Goal: Task Accomplishment & Management: Manage account settings

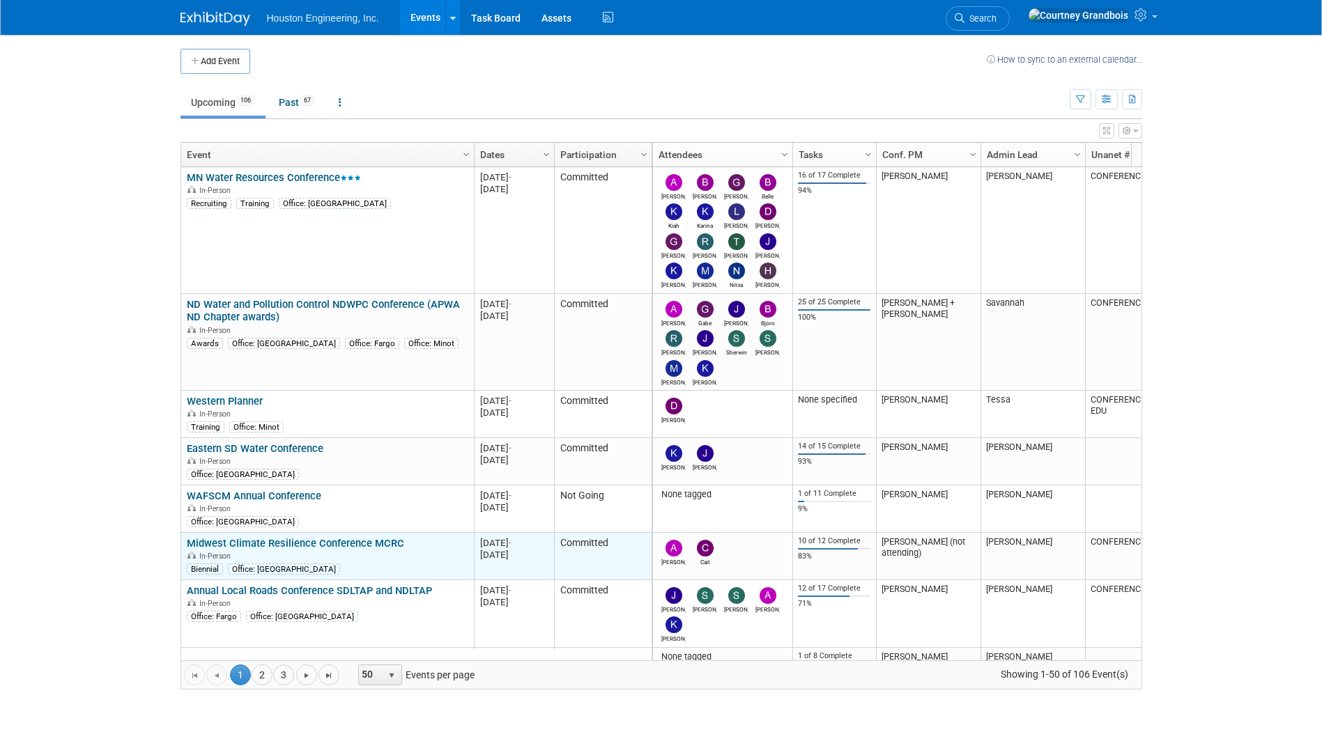
click at [361, 539] on link "Midwest Climate Resilience Conference MCRC" at bounding box center [295, 543] width 217 height 13
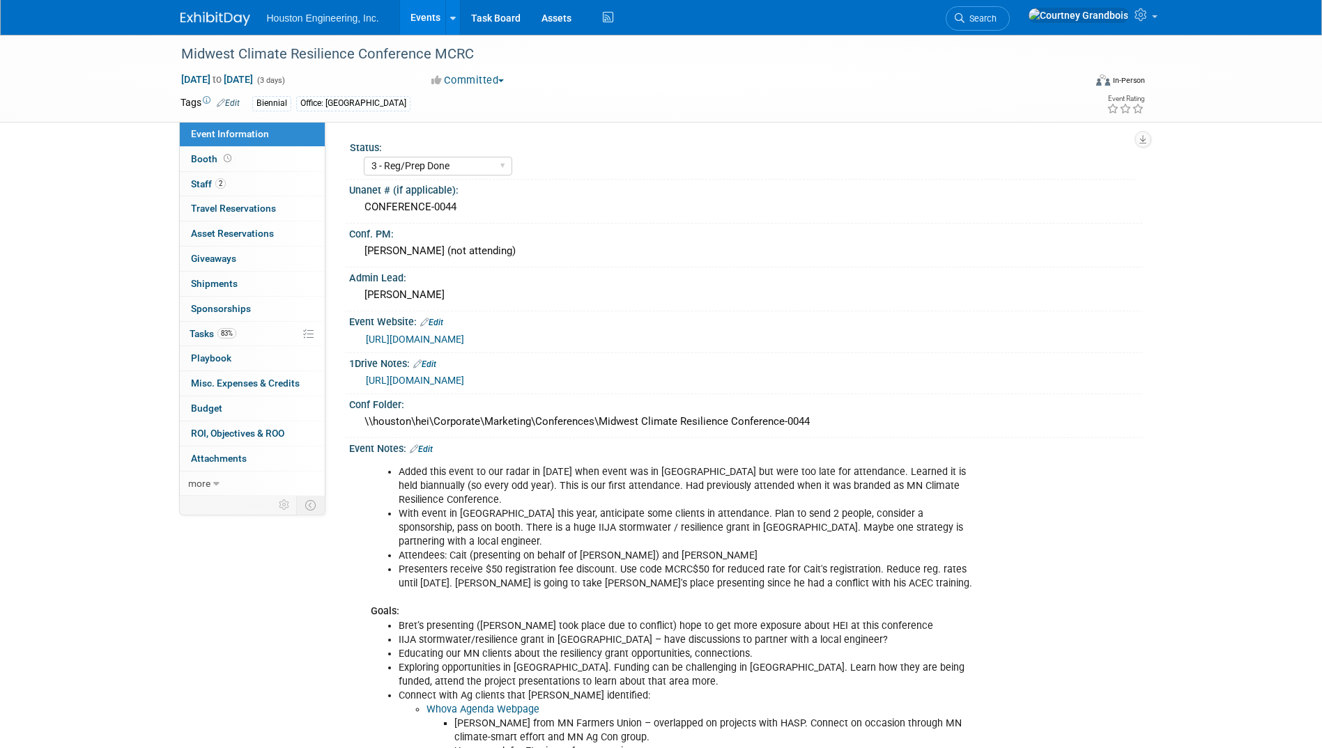
select select "3 - Reg/Prep Done"
select select "Yes"
select select "Environmental"
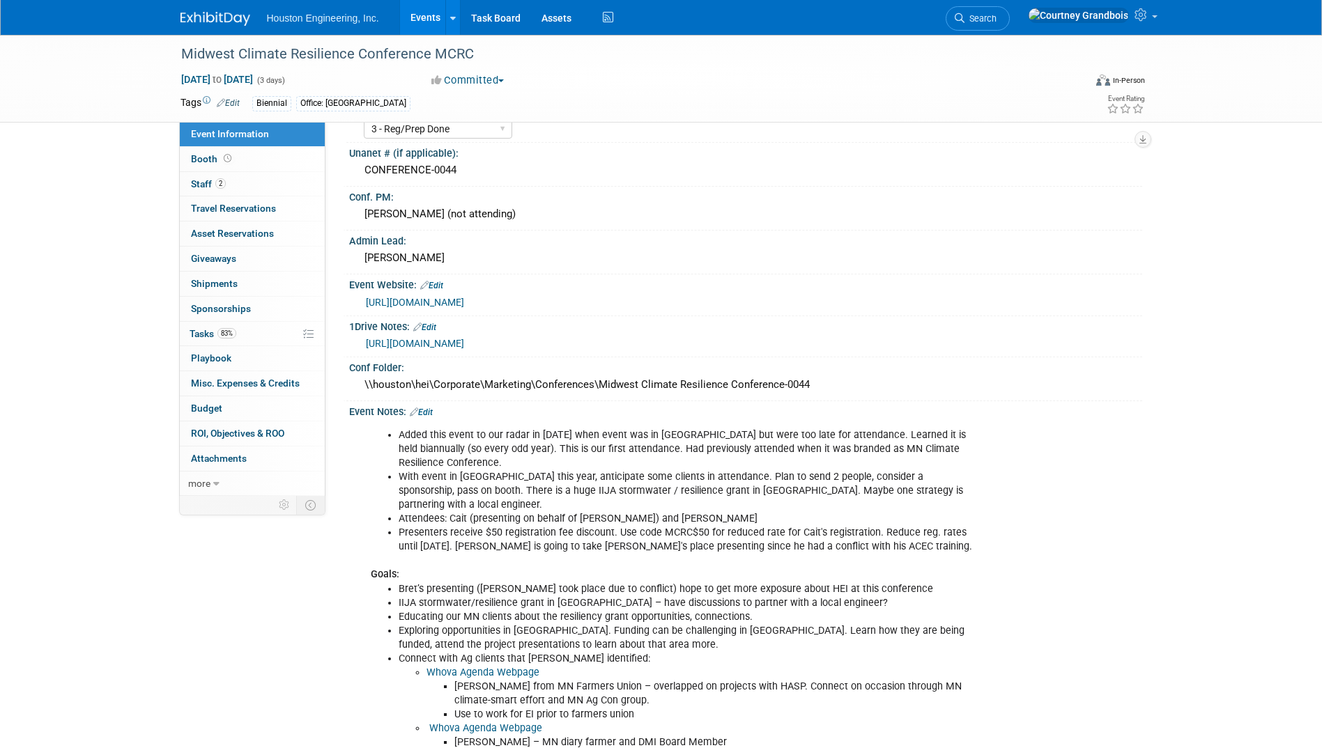
scroll to position [70, 0]
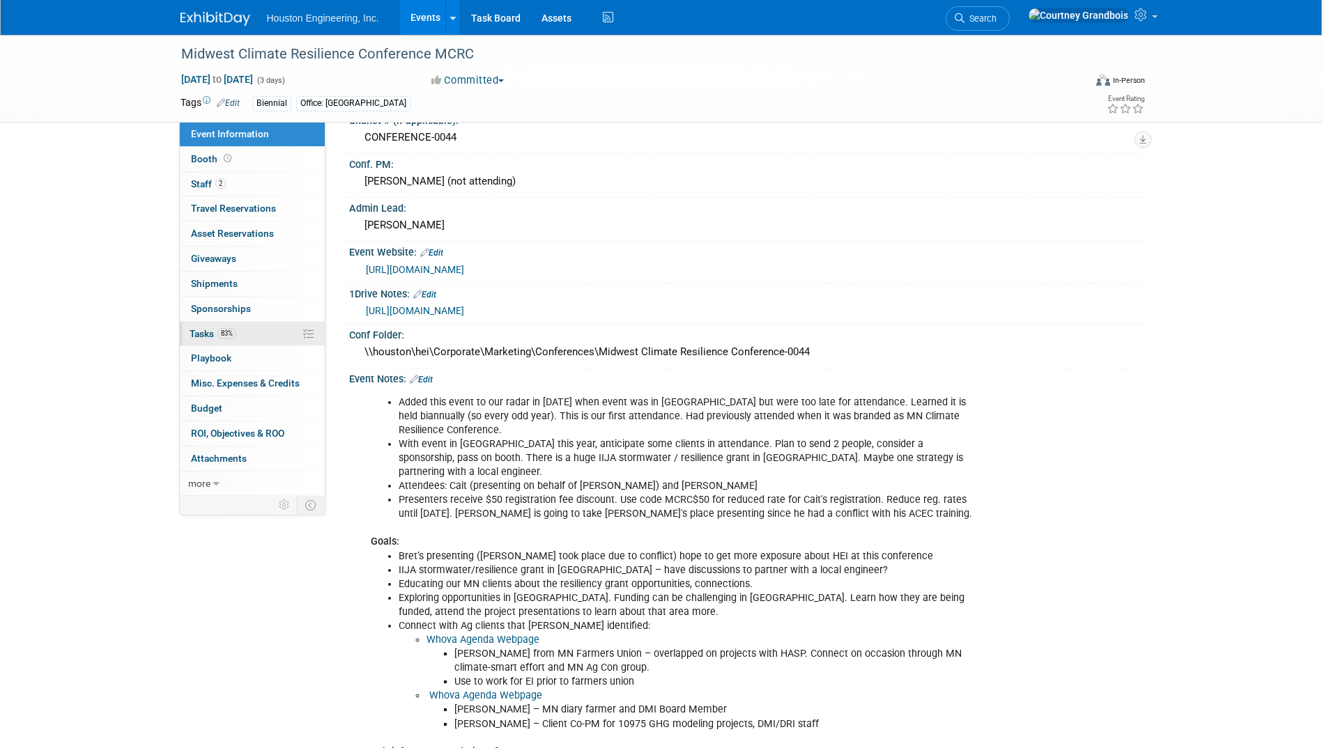
click at [222, 343] on link "83% Tasks 83%" at bounding box center [252, 334] width 145 height 24
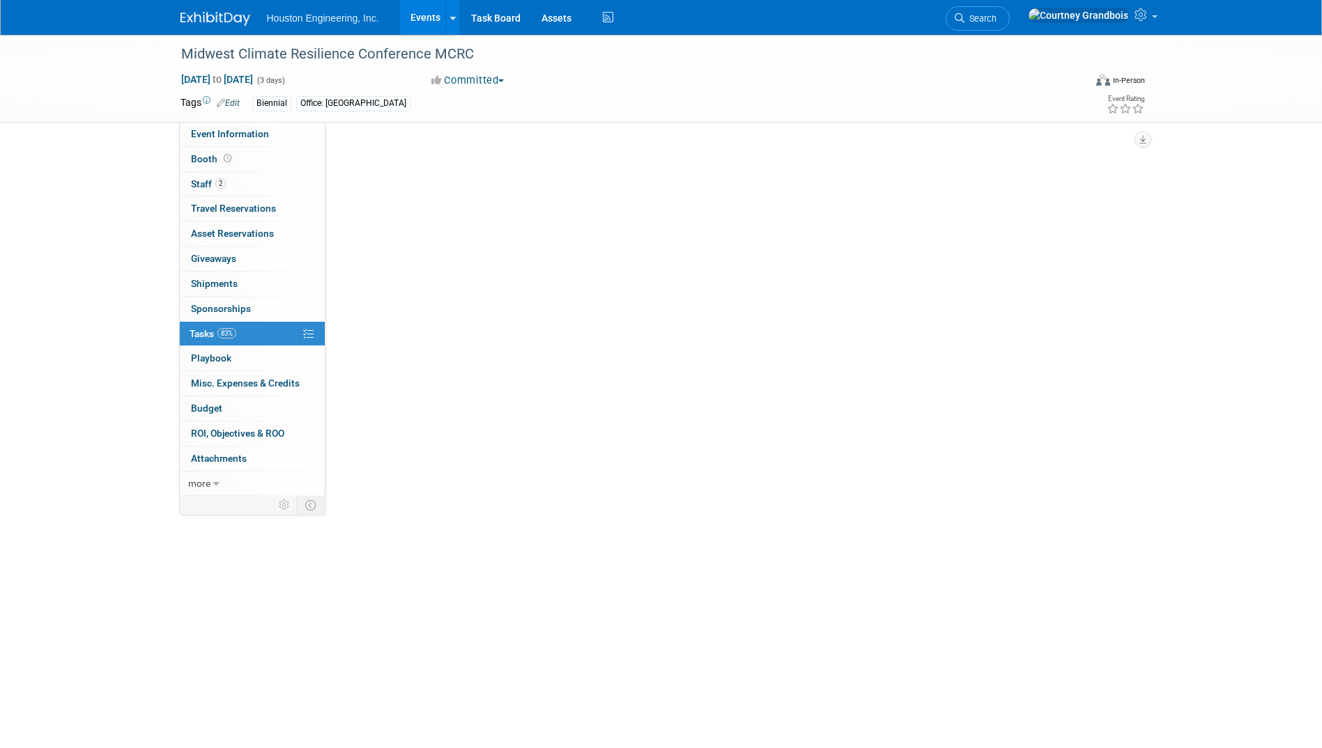
scroll to position [0, 0]
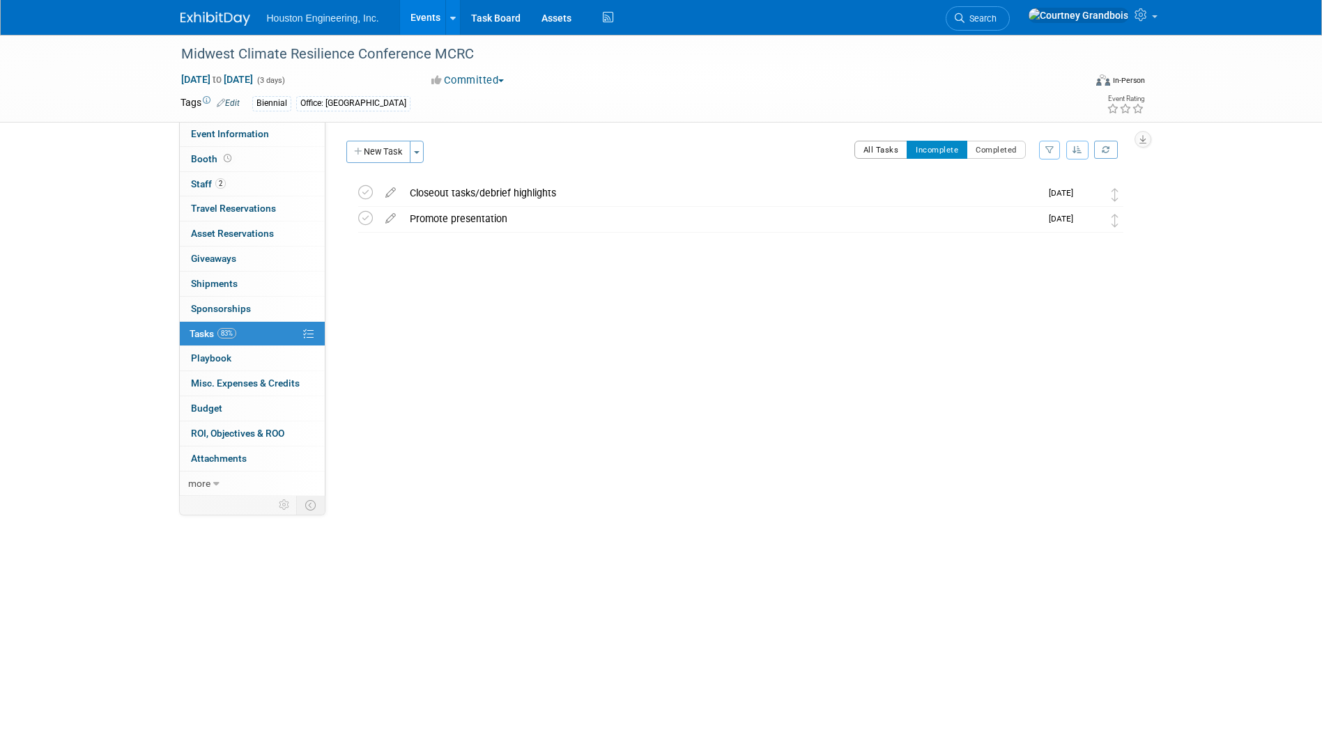
click at [876, 141] on button "All Tasks" at bounding box center [881, 150] width 54 height 18
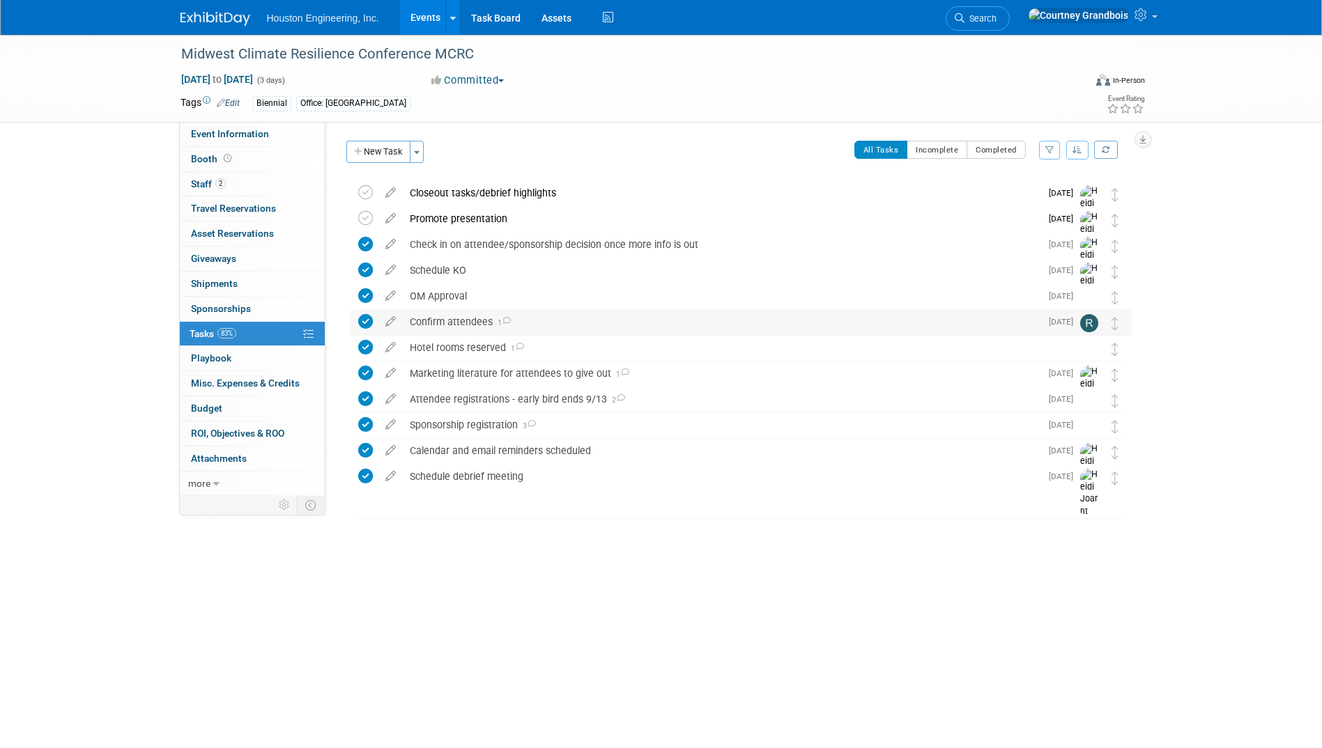
click at [544, 320] on div "Confirm attendees 1" at bounding box center [721, 322] width 637 height 24
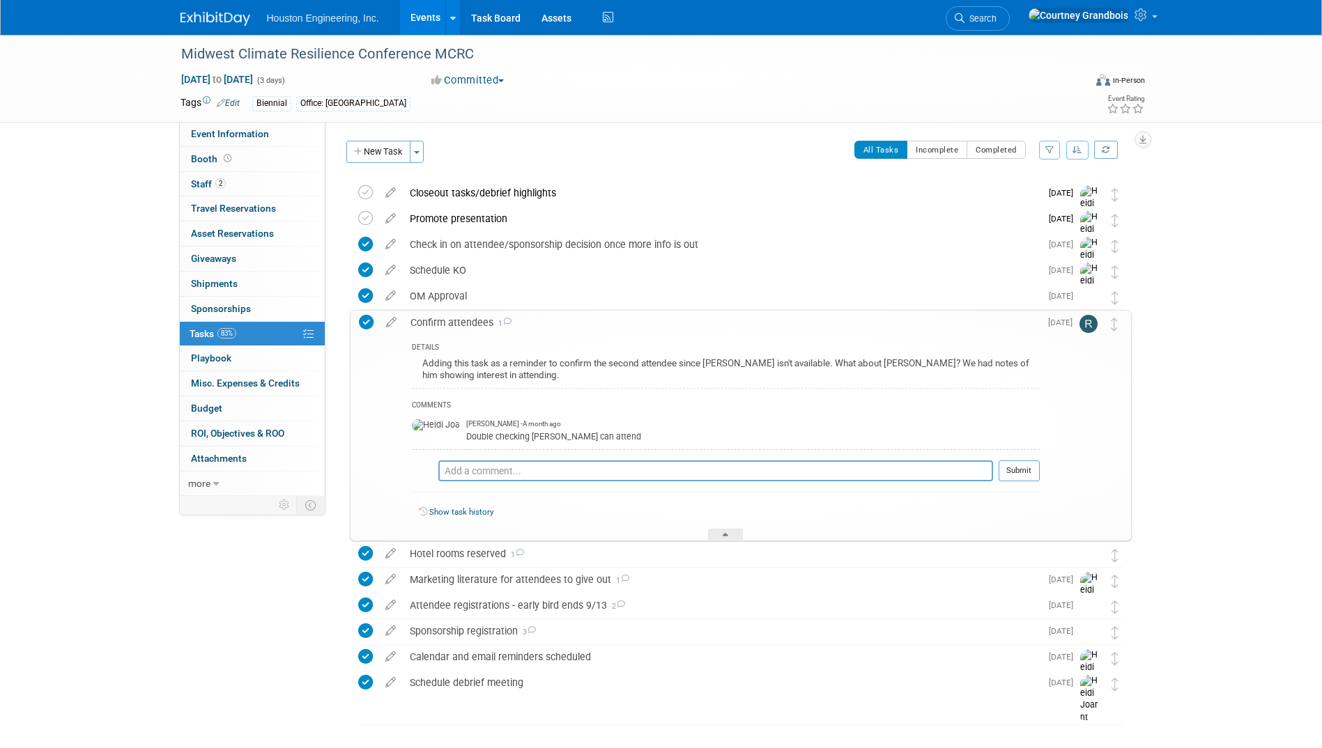
click at [544, 320] on div "Confirm attendees 1" at bounding box center [721, 323] width 636 height 24
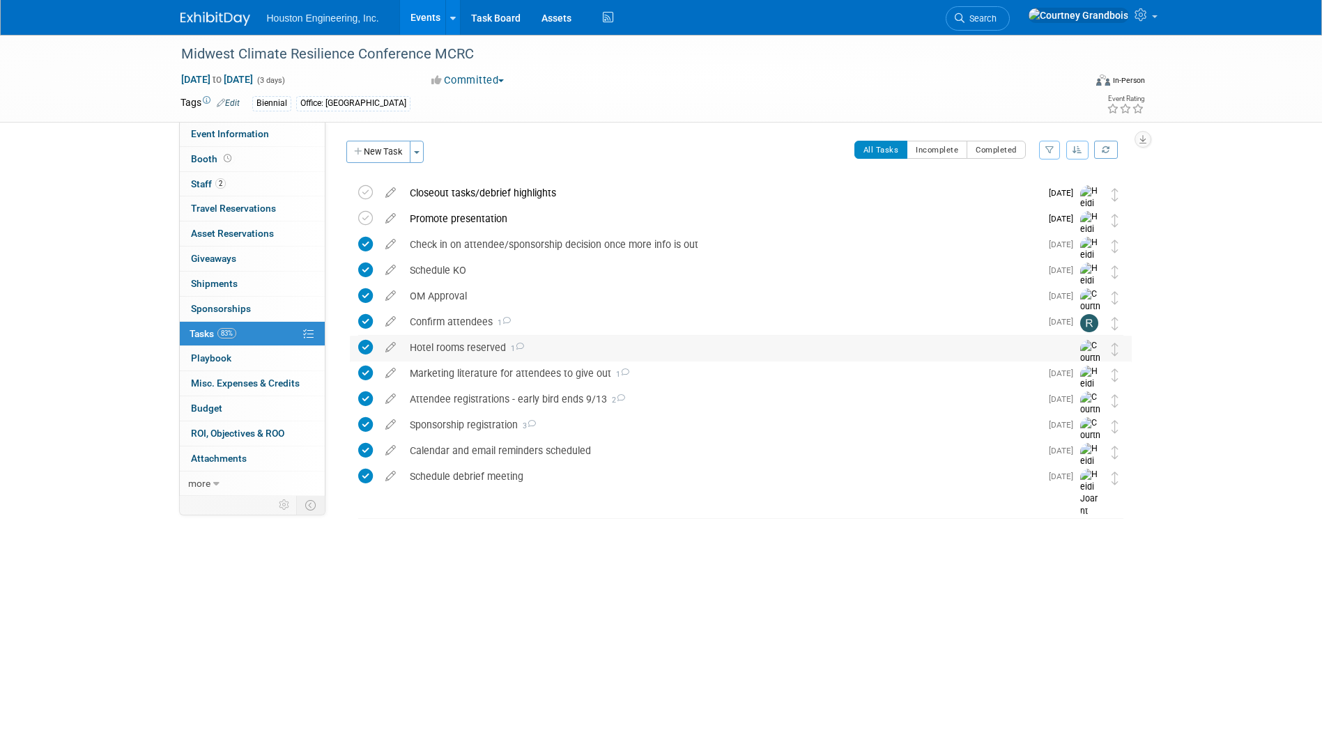
click at [460, 355] on div "Hotel rooms reserved 1" at bounding box center [727, 348] width 649 height 24
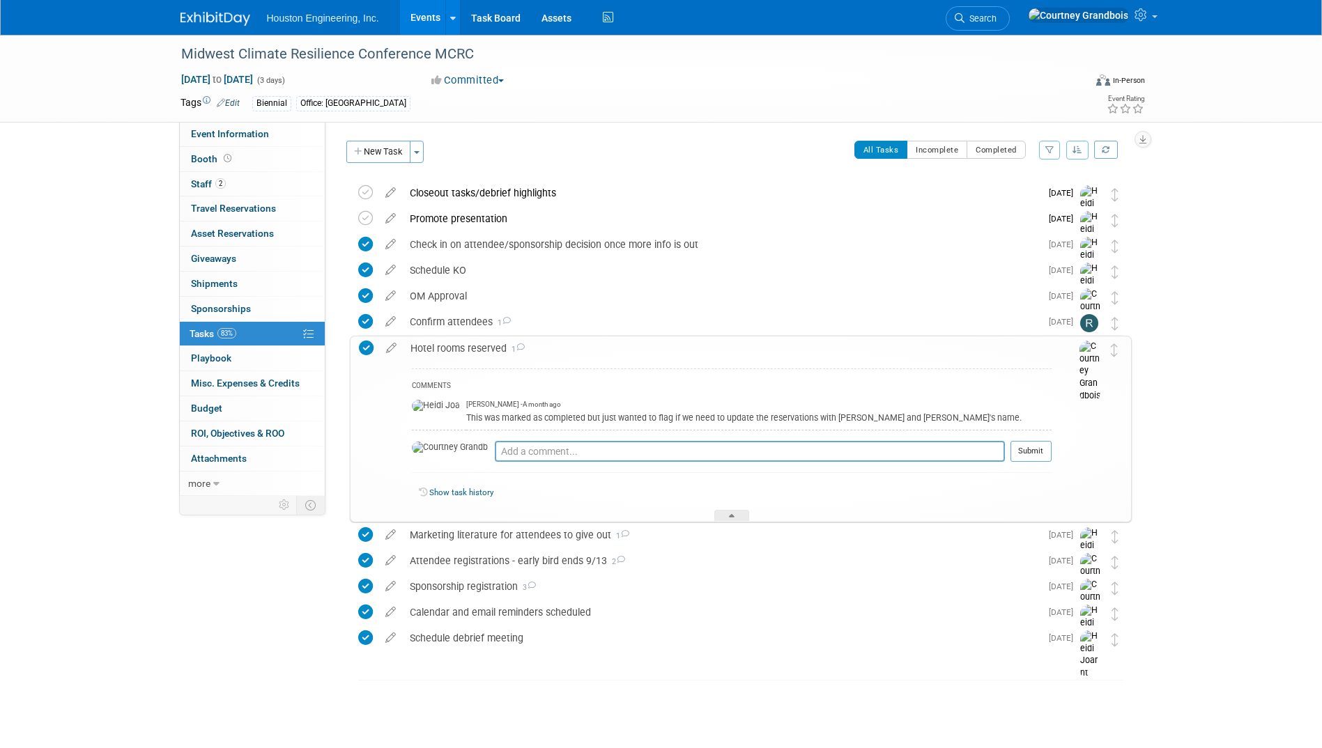
click at [465, 343] on div "Hotel rooms reserved 1" at bounding box center [727, 349] width 648 height 24
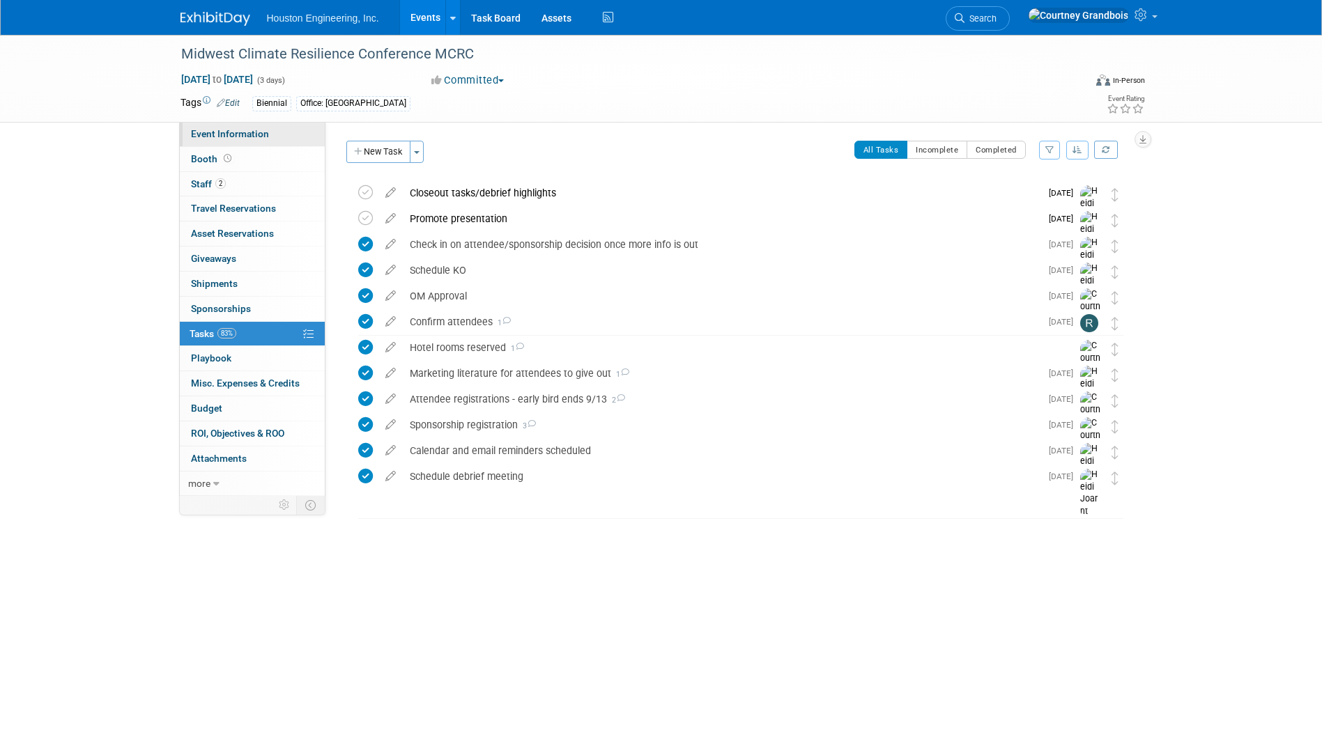
click at [200, 128] on span "Event Information" at bounding box center [230, 133] width 78 height 11
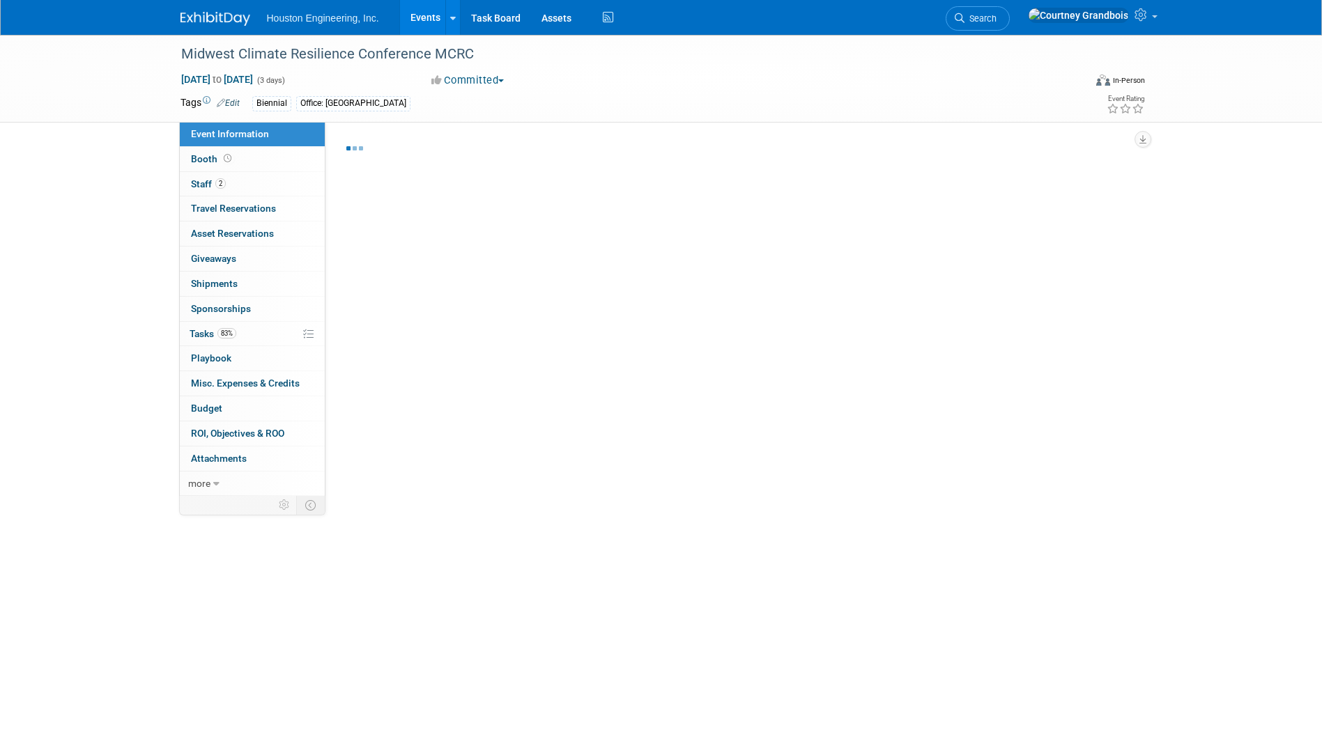
select select "3 - Reg/Prep Done"
select select "Yes"
select select "Environmental"
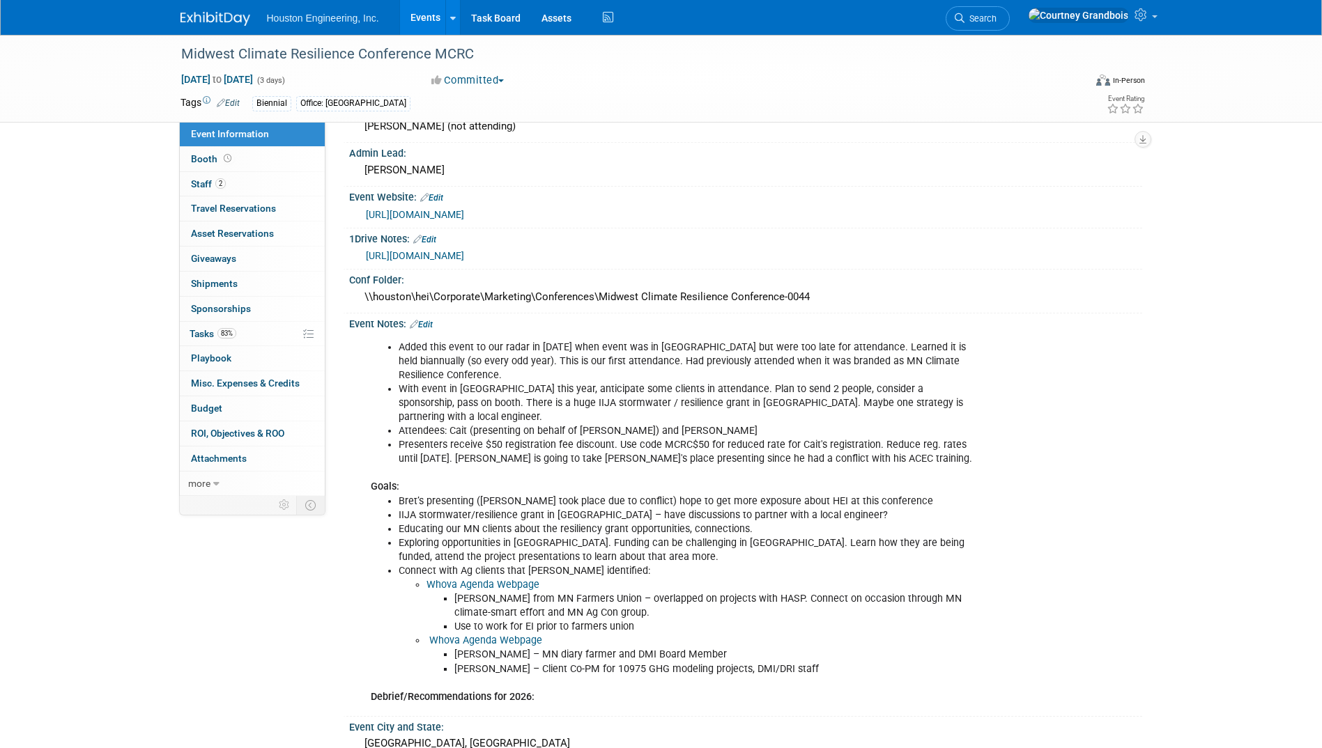
scroll to position [139, 0]
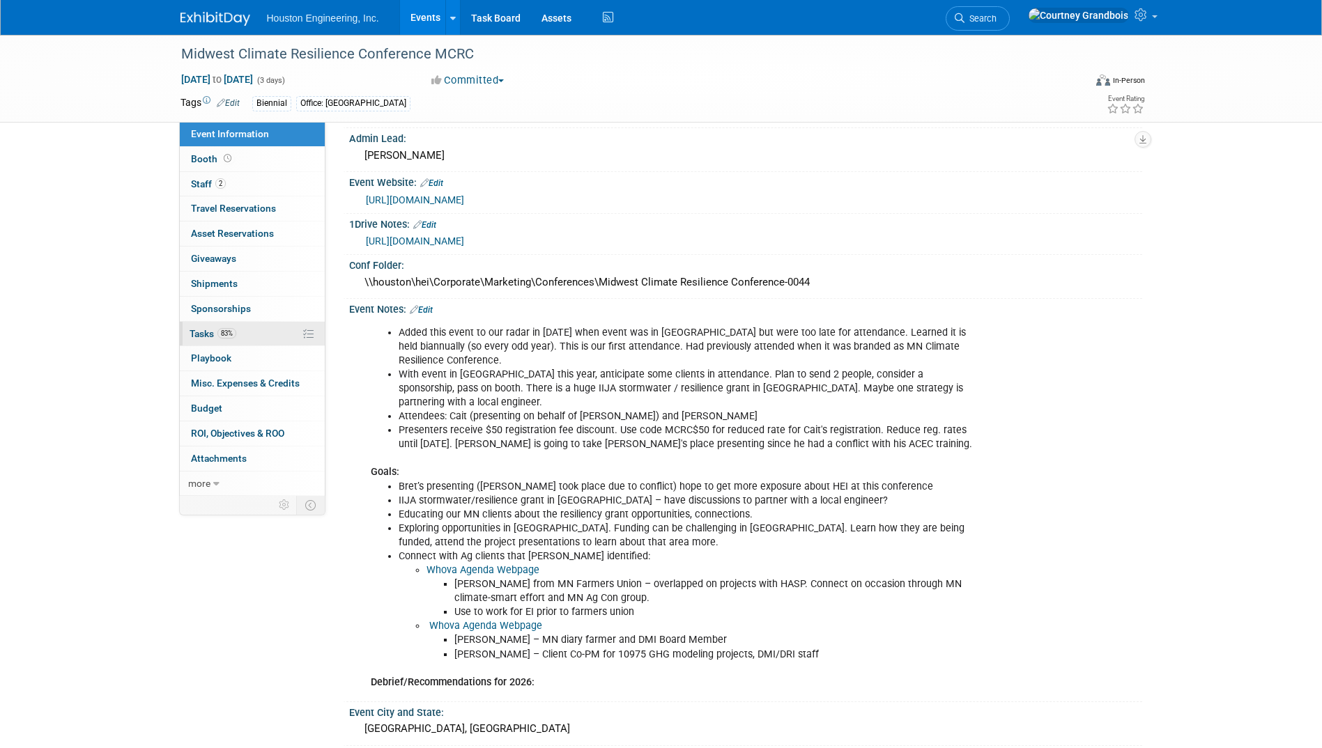
click at [182, 335] on link "83% Tasks 83%" at bounding box center [252, 334] width 145 height 24
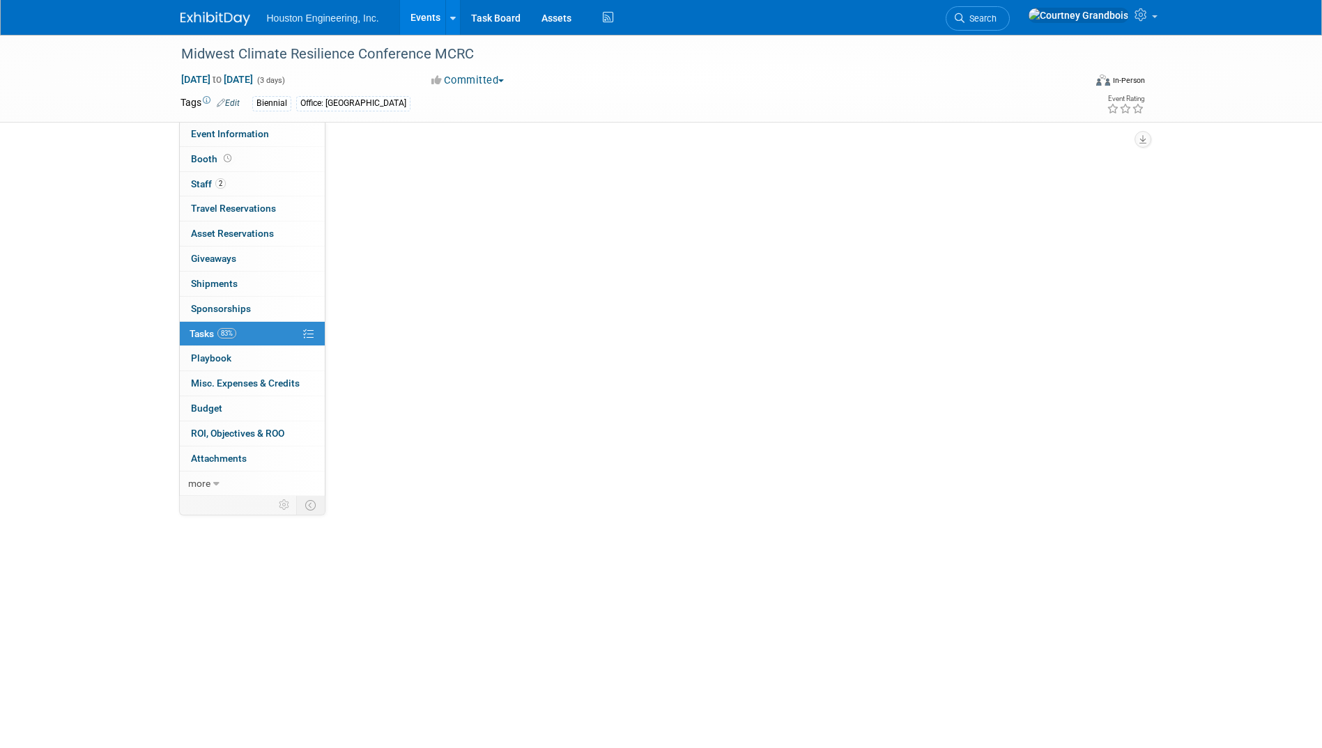
scroll to position [0, 0]
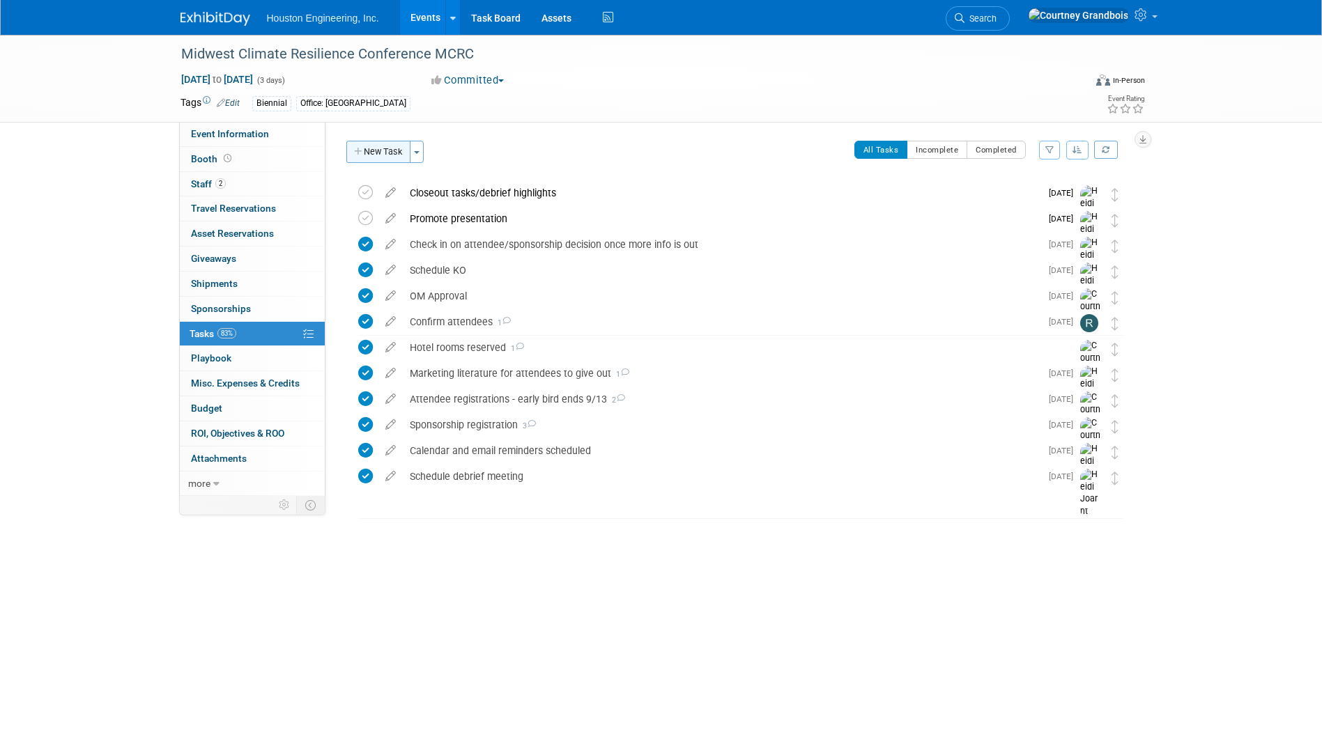
click at [398, 144] on button "New Task" at bounding box center [378, 152] width 64 height 22
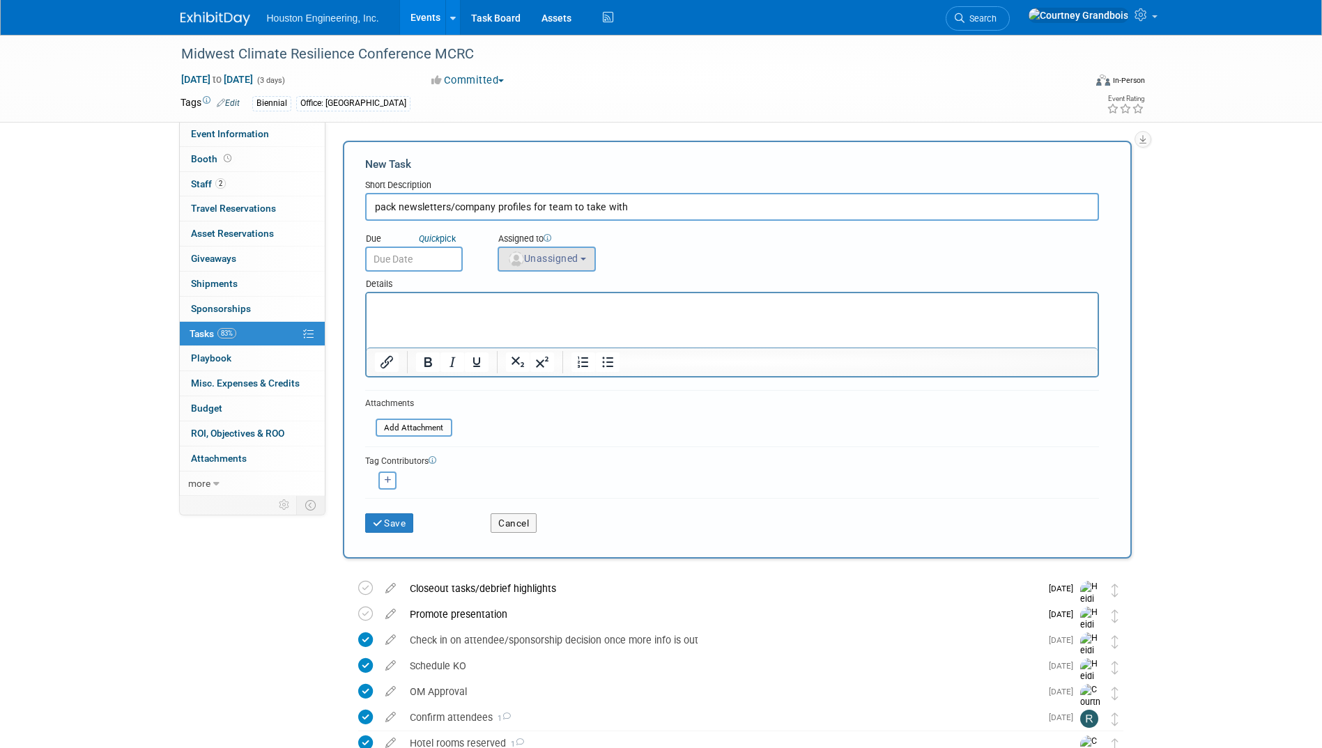
type input "pack newsletters/company profiles for team to take with"
click at [585, 254] on button "Unassigned" at bounding box center [546, 259] width 99 height 25
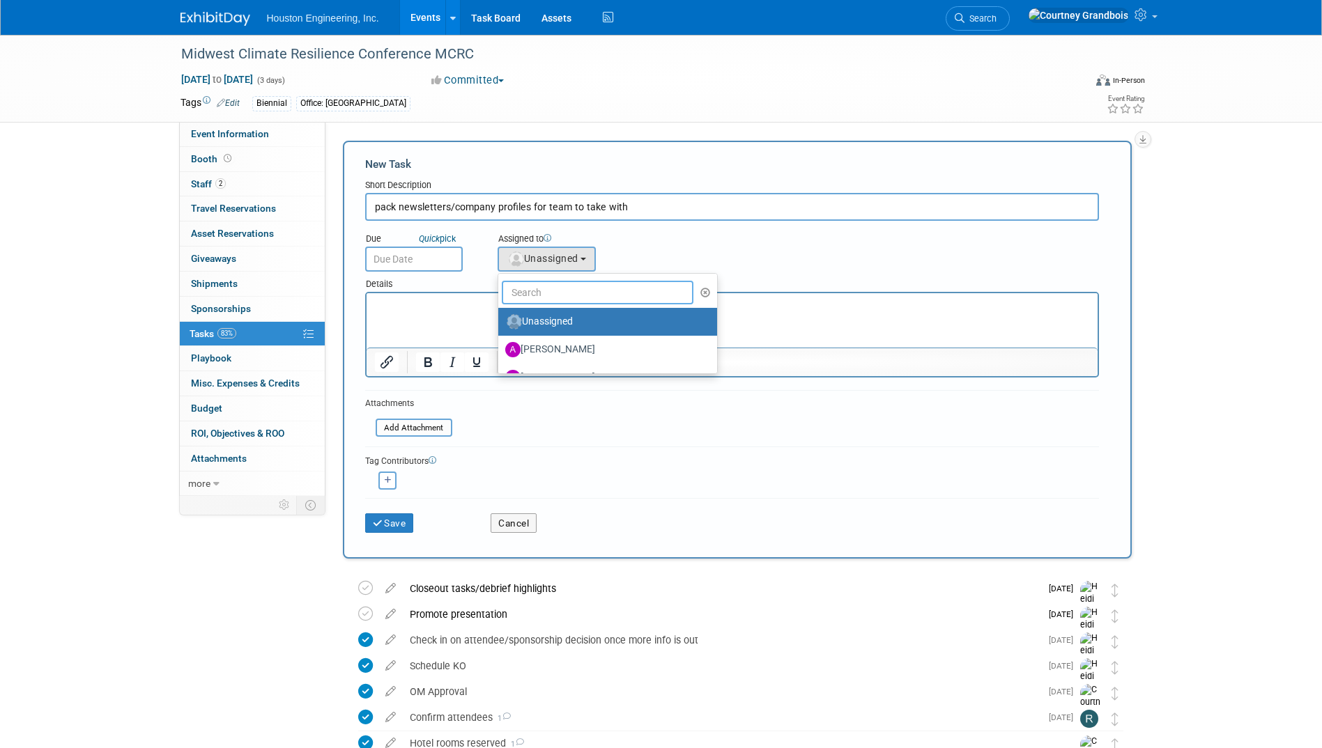
click at [581, 291] on input "text" at bounding box center [598, 293] width 192 height 24
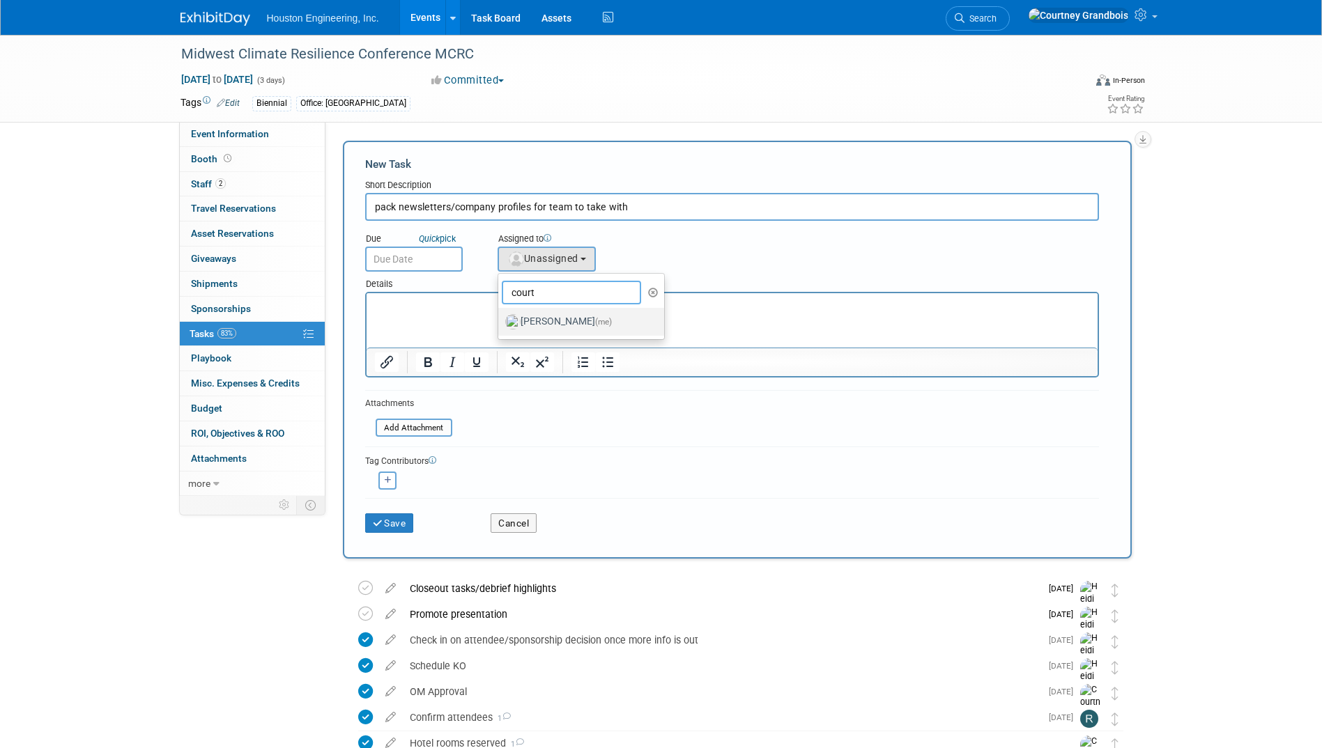
type input "court"
click at [564, 318] on label "Courtney Grandbois (me)" at bounding box center [578, 322] width 146 height 22
click at [500, 318] on input "Courtney Grandbois (me)" at bounding box center [495, 320] width 9 height 9
select select "60f40a7f-77ae-4a37-bf03-cdfd13c17c6d"
drag, startPoint x: 400, startPoint y: 515, endPoint x: 436, endPoint y: 383, distance: 136.6
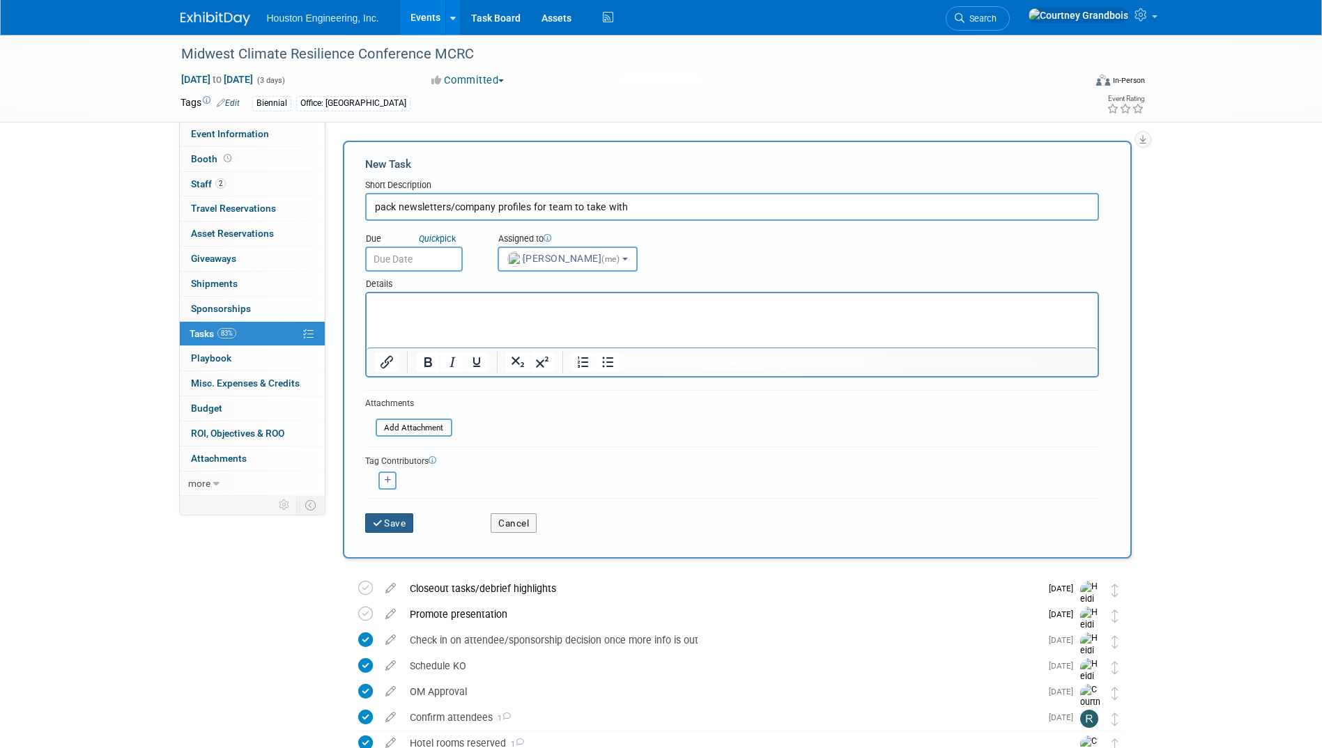
click at [436, 383] on form "New Task Short Description pack newsletters/company profiles for team to take w…" at bounding box center [737, 350] width 744 height 386
click at [379, 523] on icon "submit" at bounding box center [379, 524] width 12 height 10
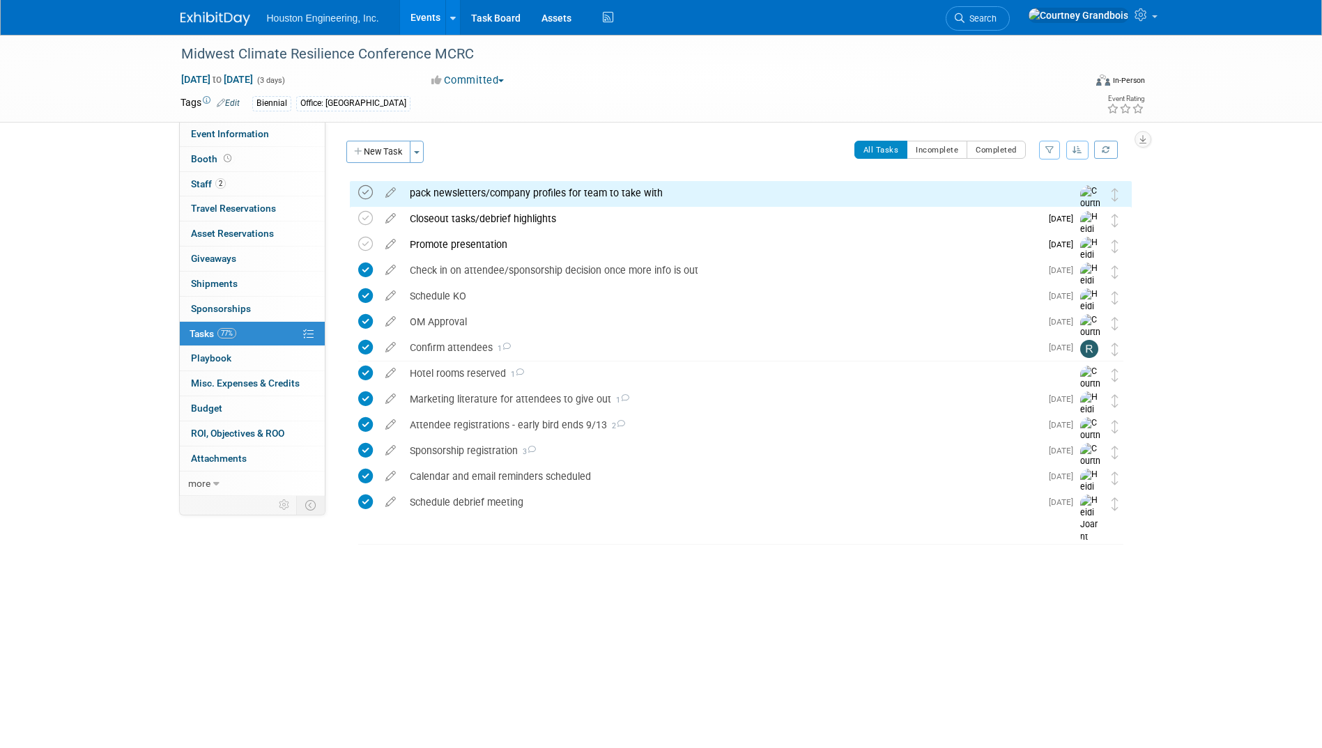
click at [363, 194] on icon at bounding box center [365, 192] width 15 height 15
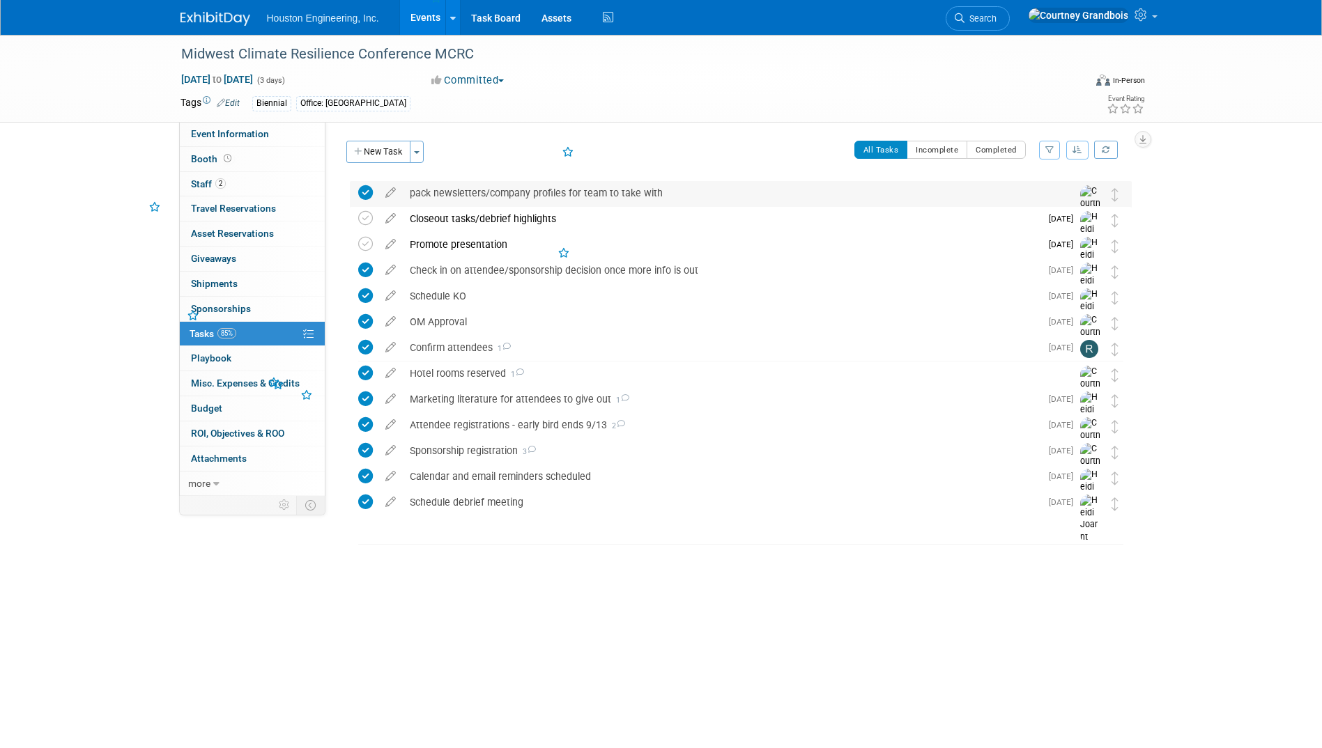
click at [431, 192] on div "pack newsletters/company profiles for team to take with" at bounding box center [727, 193] width 649 height 24
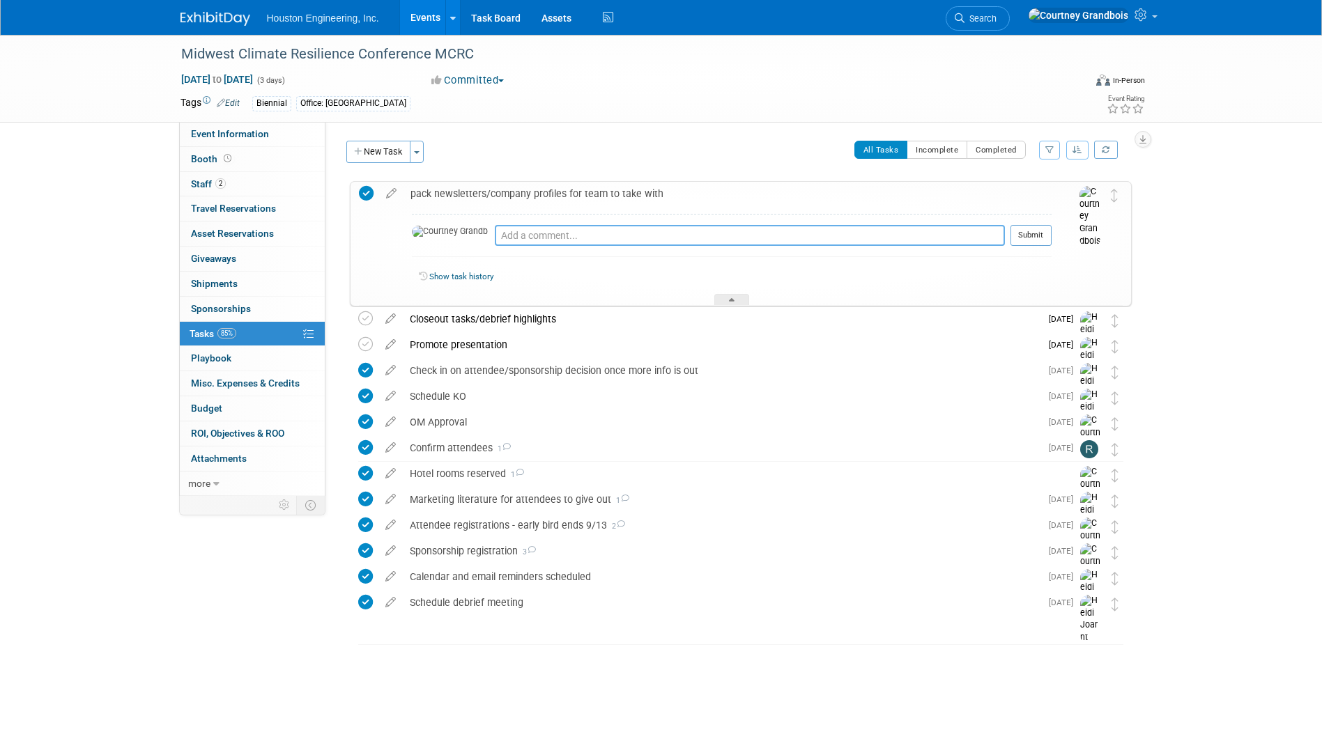
click at [495, 233] on textarea at bounding box center [750, 235] width 510 height 21
type textarea "g"
type textarea "o"
type textarea "packed a bag of these and gave to Cait"
click at [1011, 238] on button "Submit" at bounding box center [1030, 235] width 41 height 21
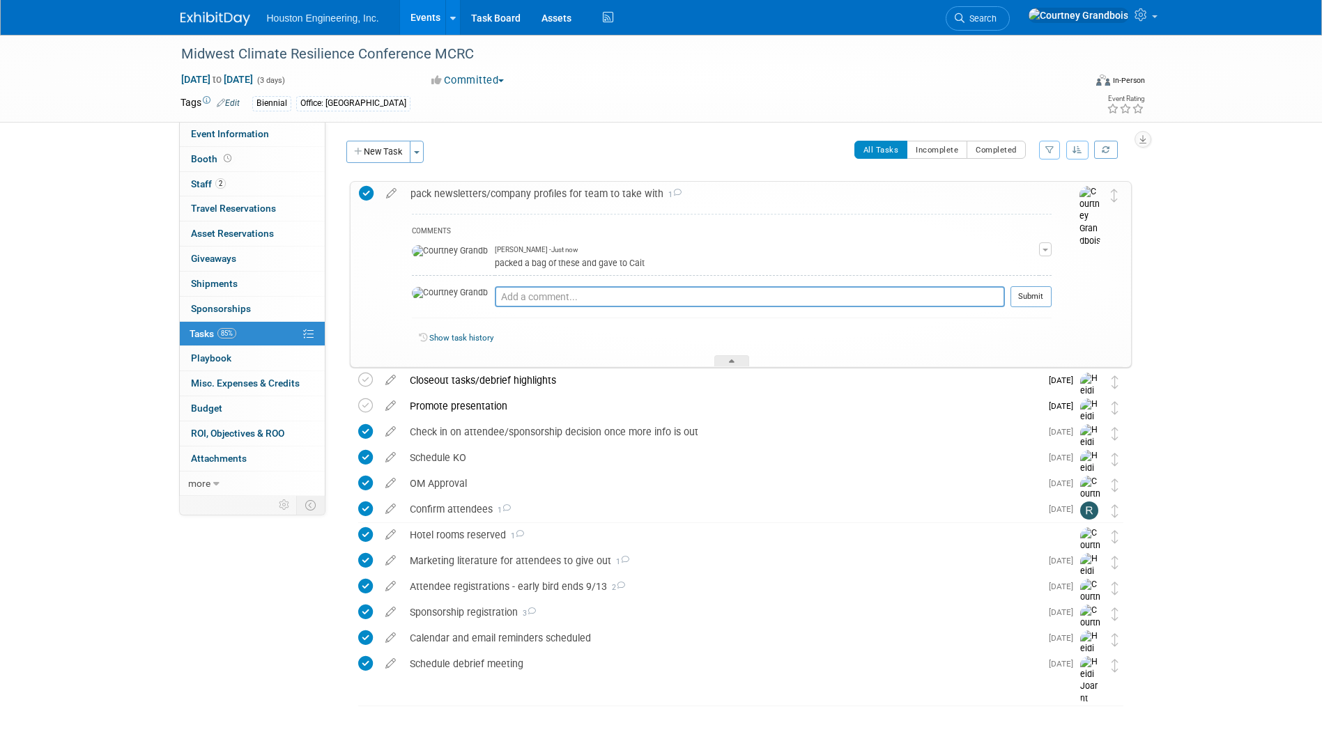
click at [497, 201] on div "pack newsletters/company profiles for team to take with 1" at bounding box center [727, 194] width 648 height 24
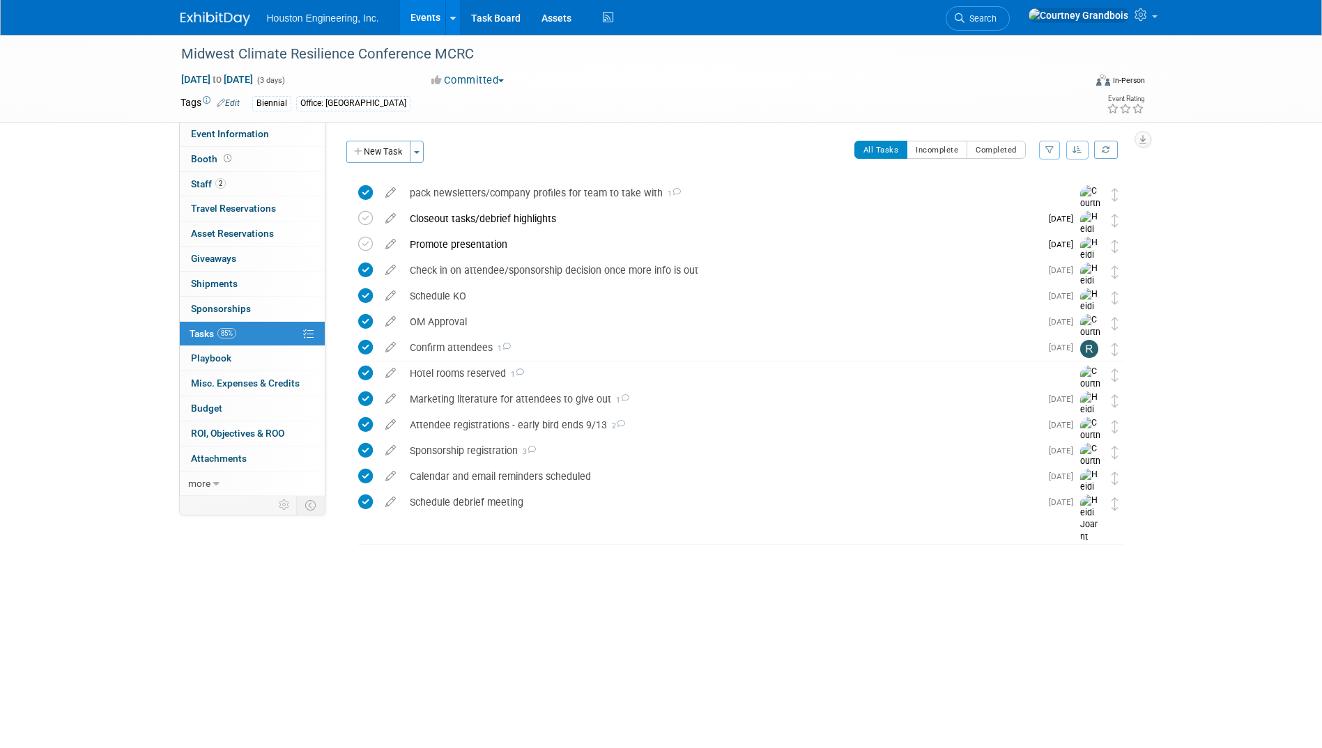
drag, startPoint x: 789, startPoint y: 745, endPoint x: 797, endPoint y: 755, distance: 11.9
click at [797, 748] on html "Houston Engineering, Inc. Events Add Event Bulk Upload Events Shareable Event B…" at bounding box center [661, 374] width 1322 height 748
